Goal: Transaction & Acquisition: Purchase product/service

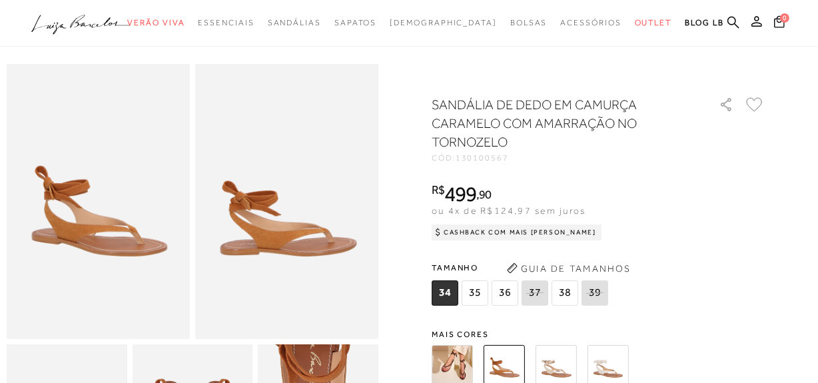
scroll to position [60, 0]
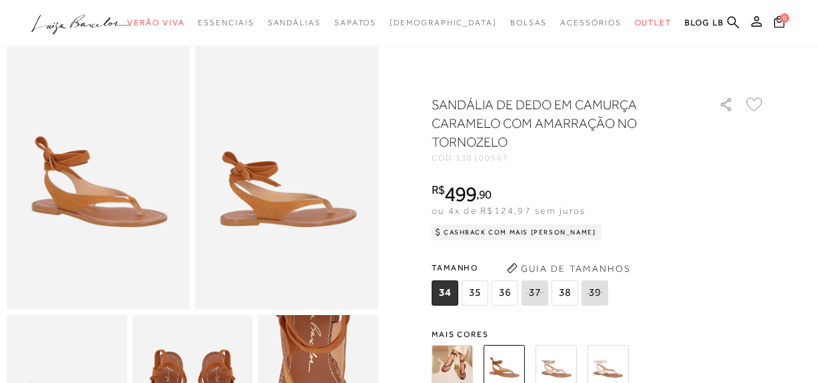
click at [460, 363] on img at bounding box center [452, 365] width 41 height 41
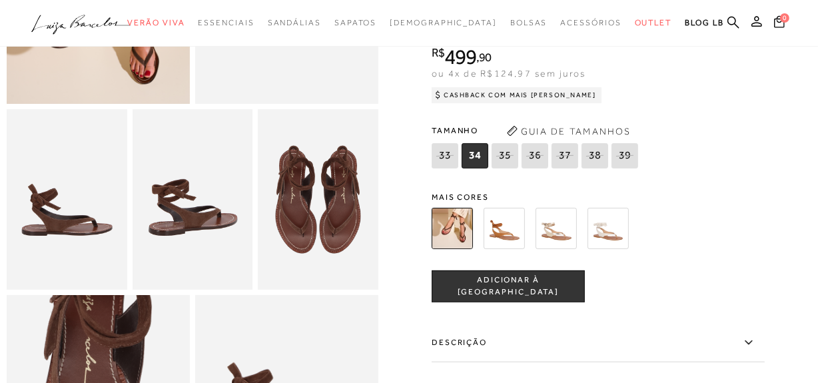
scroll to position [181, 0]
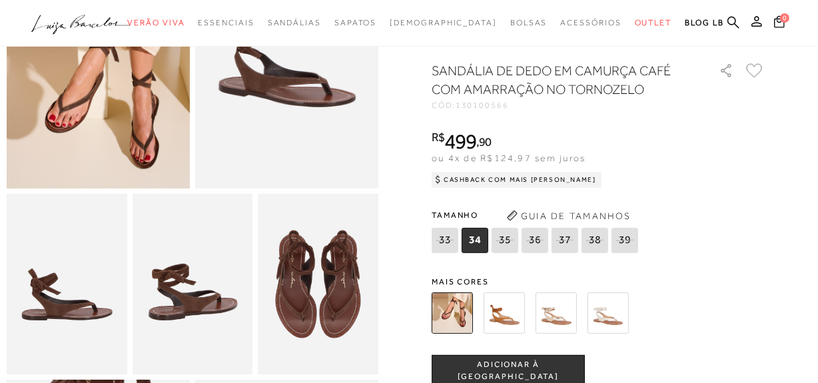
click at [499, 334] on img at bounding box center [503, 312] width 41 height 41
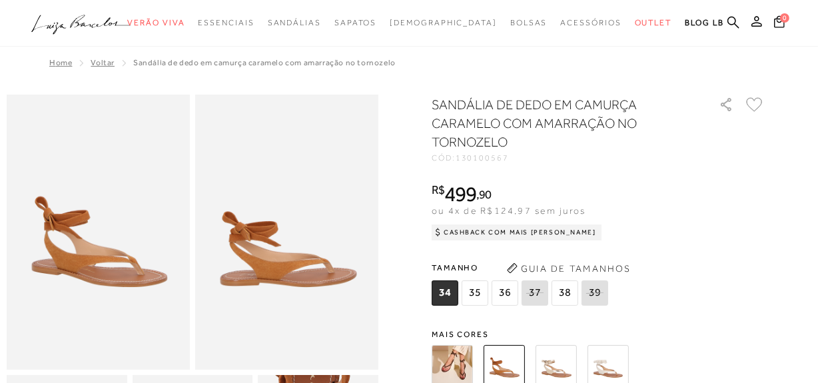
click at [563, 364] on img at bounding box center [555, 365] width 41 height 41
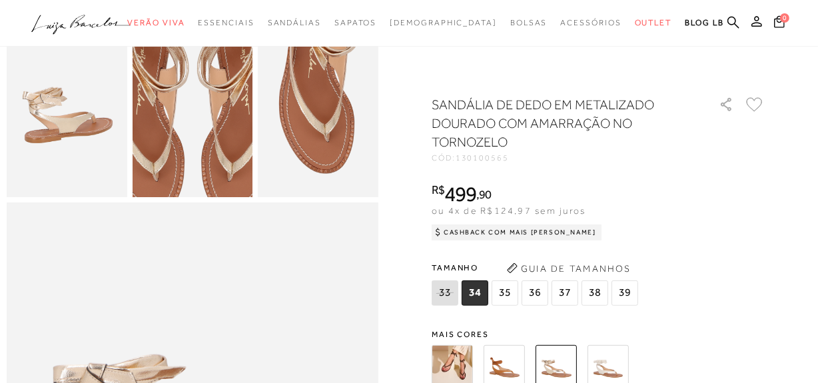
scroll to position [363, 0]
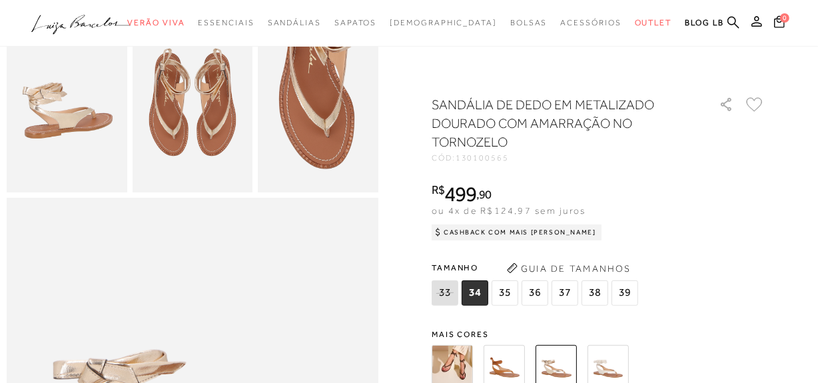
click at [508, 360] on img at bounding box center [503, 365] width 41 height 41
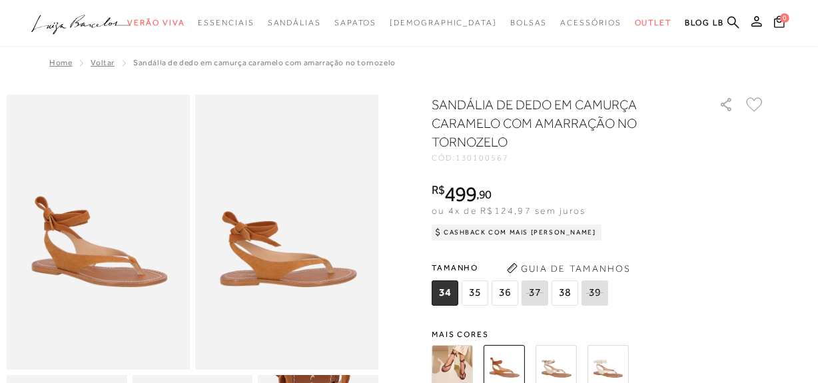
click at [507, 292] on span "36" at bounding box center [504, 292] width 27 height 25
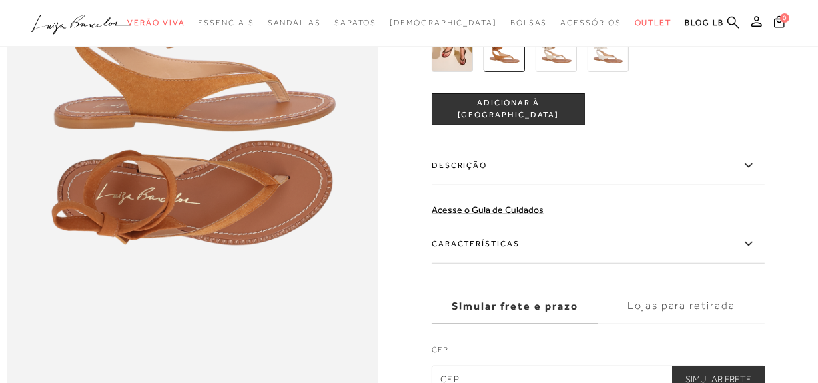
scroll to position [726, 0]
click at [543, 121] on span "ADICIONAR À [GEOGRAPHIC_DATA]" at bounding box center [508, 108] width 152 height 23
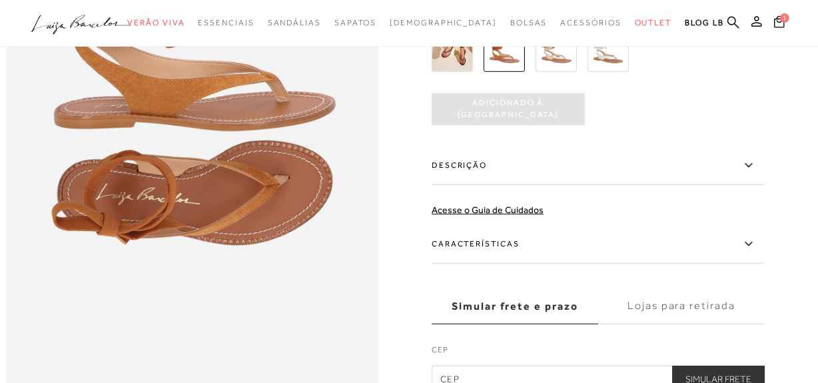
scroll to position [0, 0]
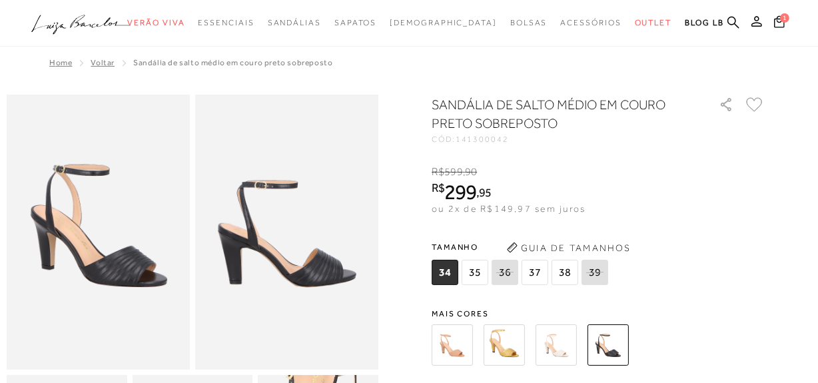
click at [453, 346] on img at bounding box center [452, 344] width 41 height 41
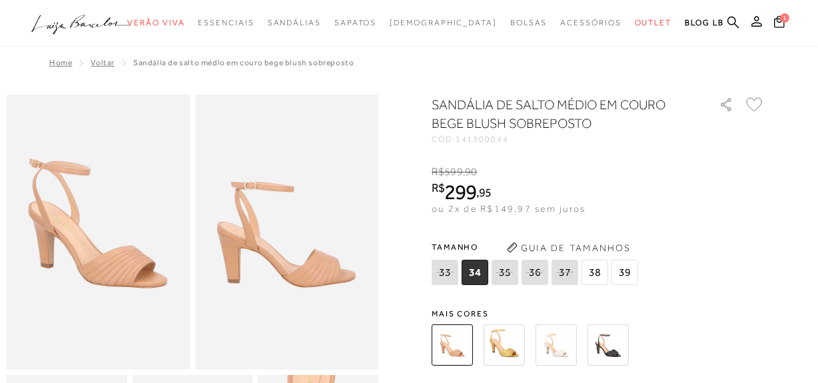
click at [612, 344] on img at bounding box center [607, 344] width 41 height 41
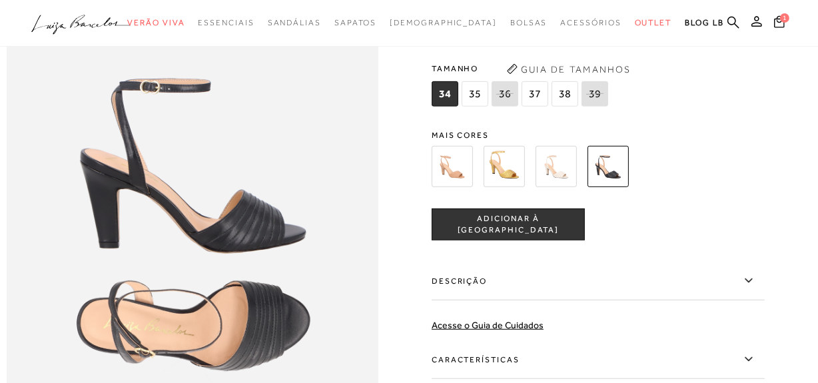
scroll to position [545, 0]
